Goal: Information Seeking & Learning: Learn about a topic

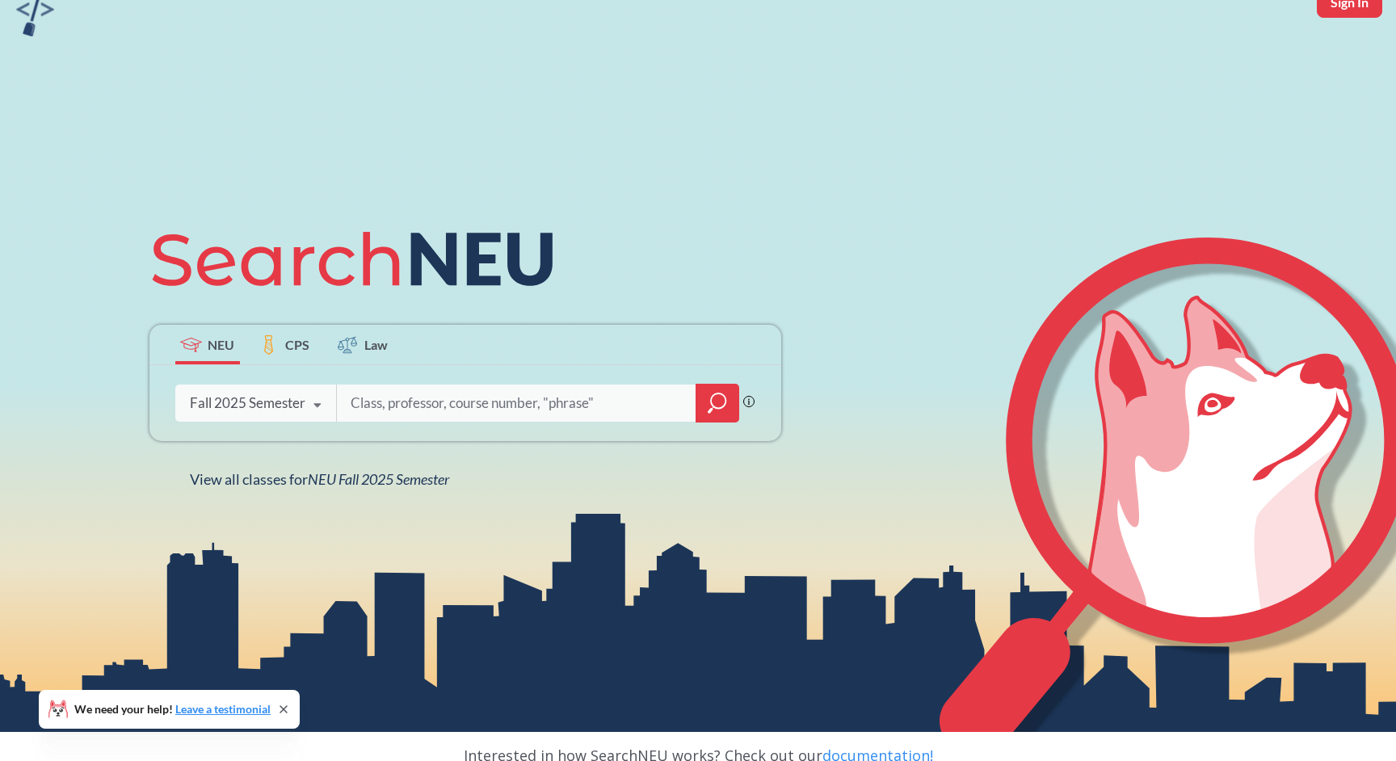
scroll to position [89, 0]
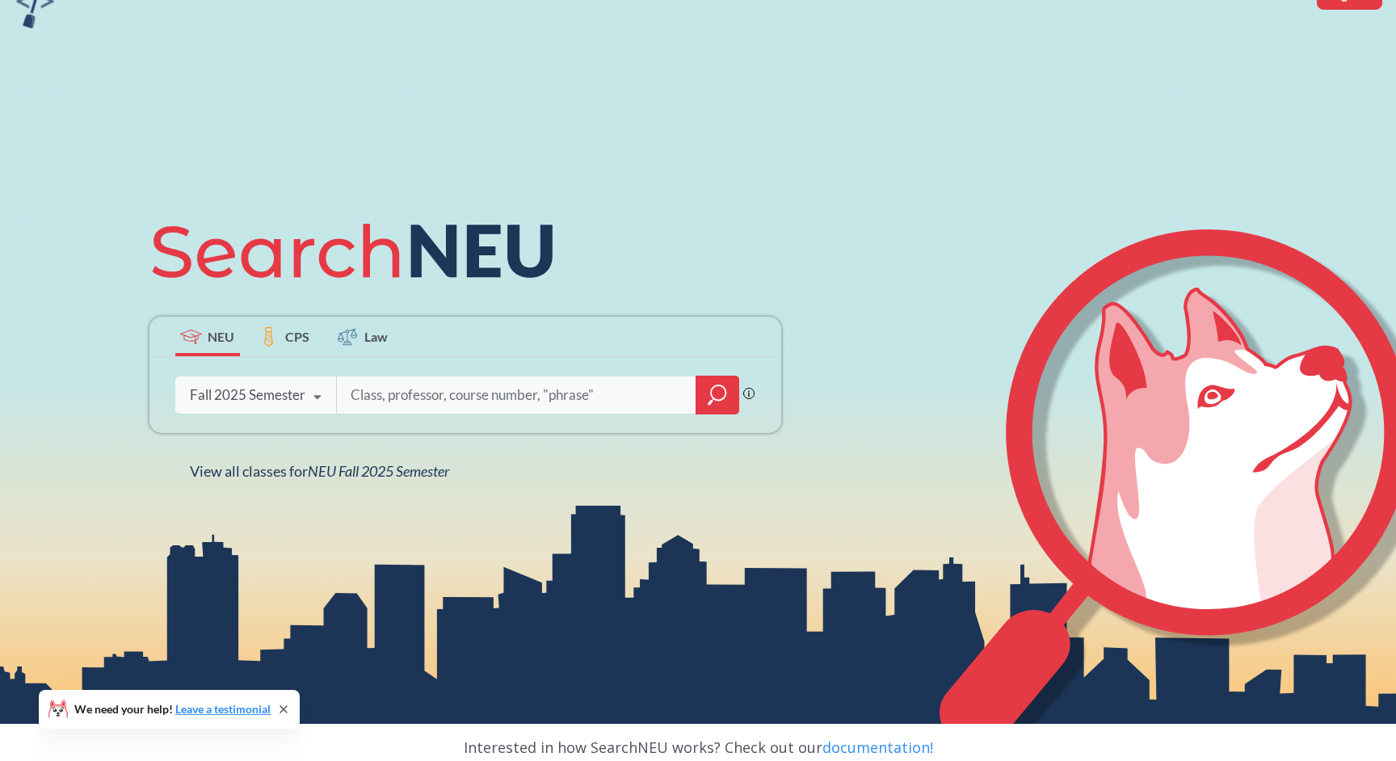
click at [494, 404] on input "search" at bounding box center [517, 395] width 336 height 34
click at [447, 393] on input "search" at bounding box center [517, 395] width 336 height 34
type input "data visualization"
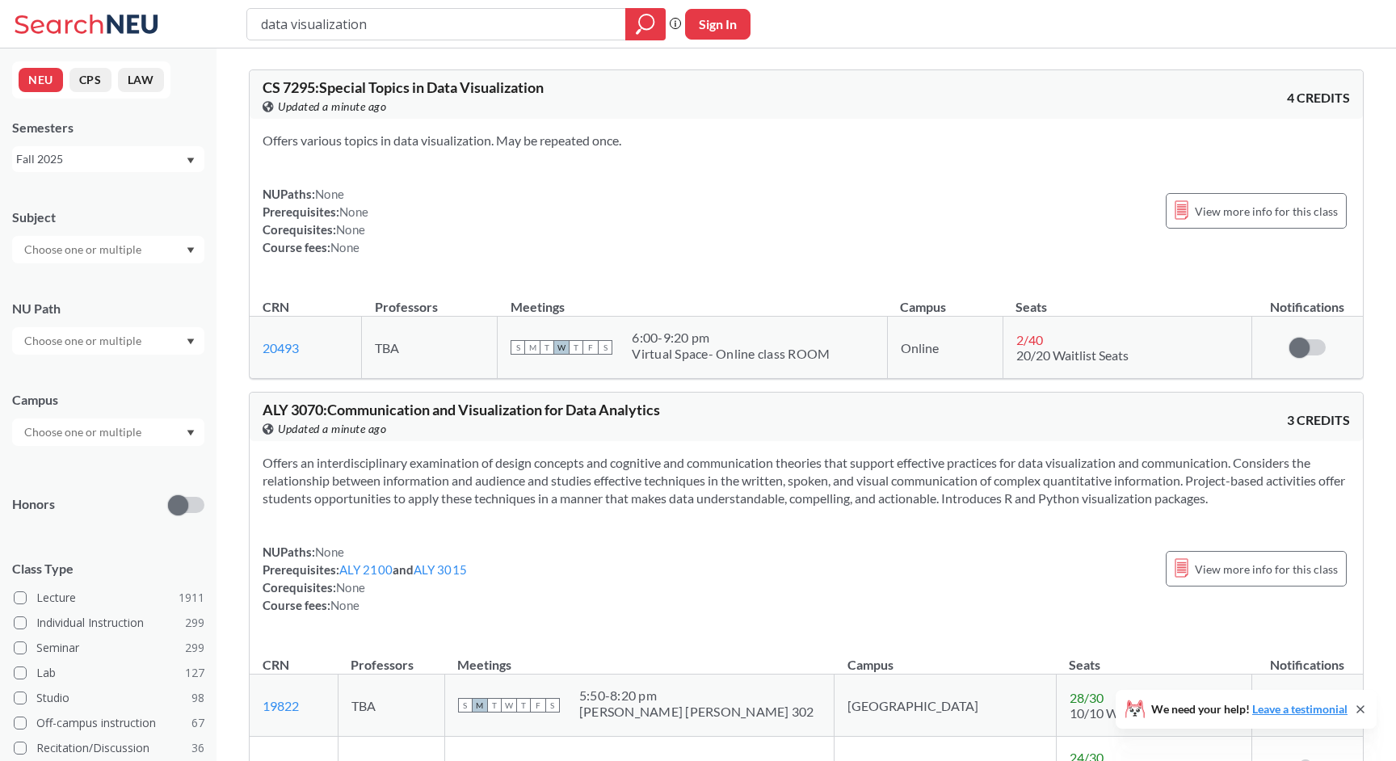
click at [103, 432] on input "text" at bounding box center [84, 431] width 136 height 19
type input "portl"
drag, startPoint x: 95, startPoint y: 481, endPoint x: 105, endPoint y: 474, distance: 12.1
click at [40, 474] on span "( 44 )" at bounding box center [30, 477] width 19 height 14
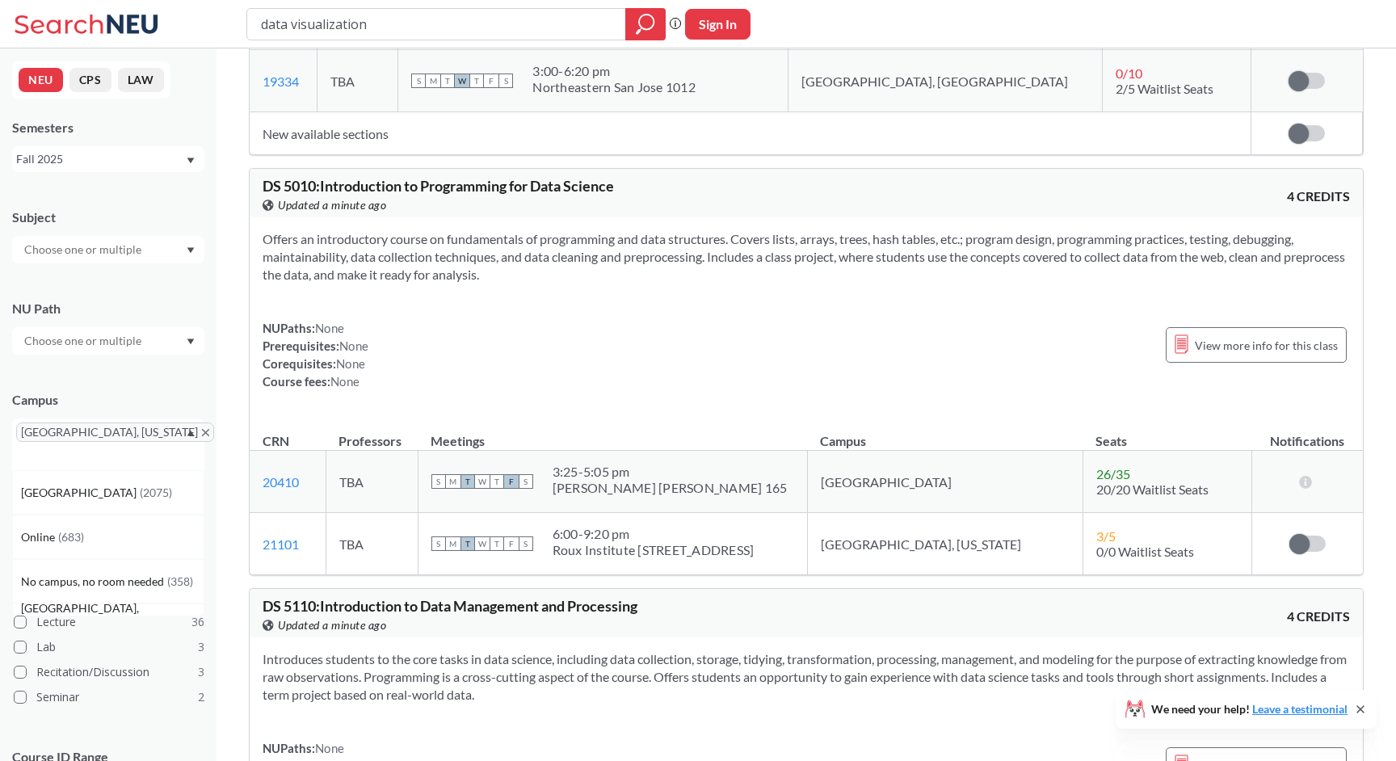
scroll to position [1960, 0]
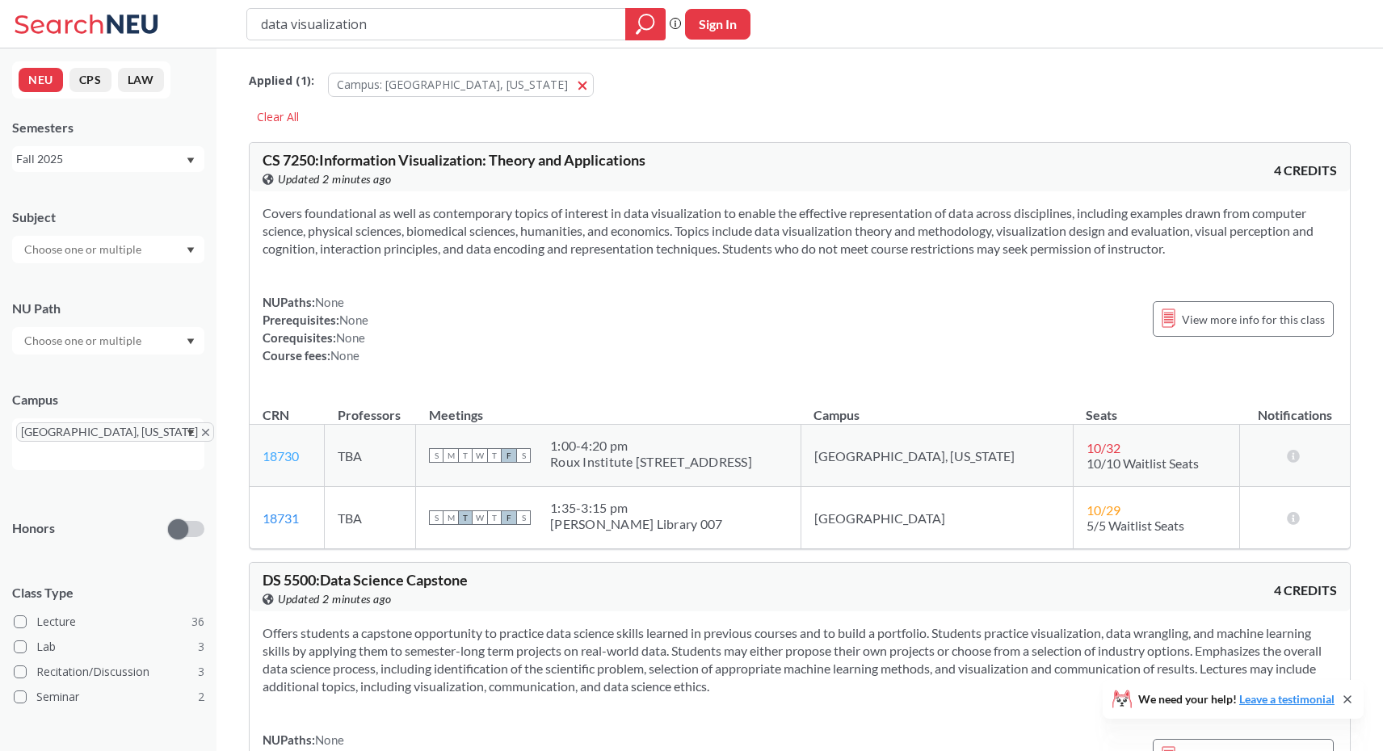
click at [290, 456] on link "18730" at bounding box center [281, 455] width 36 height 15
drag, startPoint x: 263, startPoint y: 158, endPoint x: 678, endPoint y: 162, distance: 416.0
click at [678, 162] on div "CS 7250 : Information Visualization: Theory and Applications View this course o…" at bounding box center [531, 171] width 537 height 36
copy span "CS 7250 : Information Visualization: Theory and Applications"
